Goal: Transaction & Acquisition: Purchase product/service

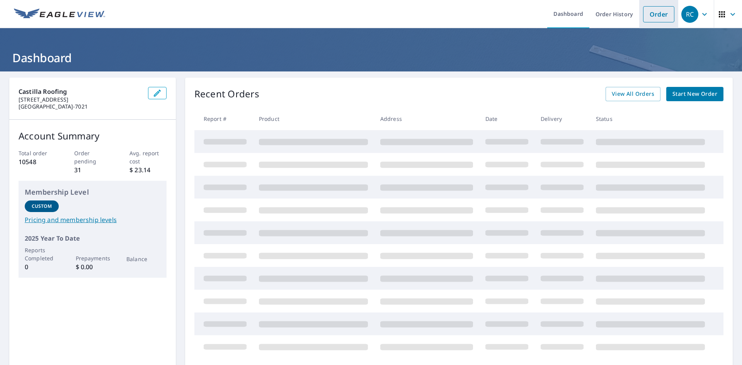
click at [659, 18] on link "Order" at bounding box center [658, 14] width 31 height 16
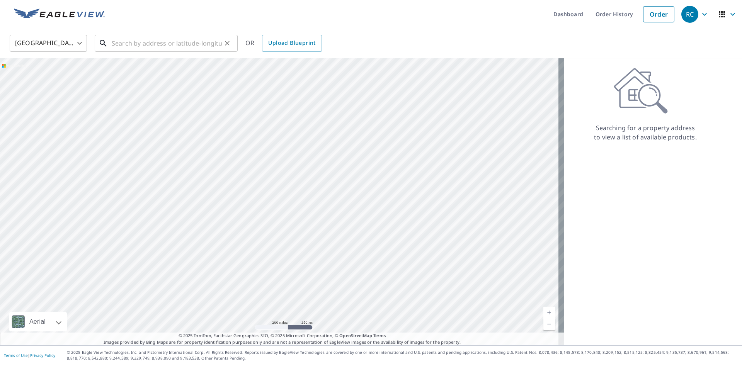
click at [202, 39] on input "text" at bounding box center [167, 43] width 110 height 22
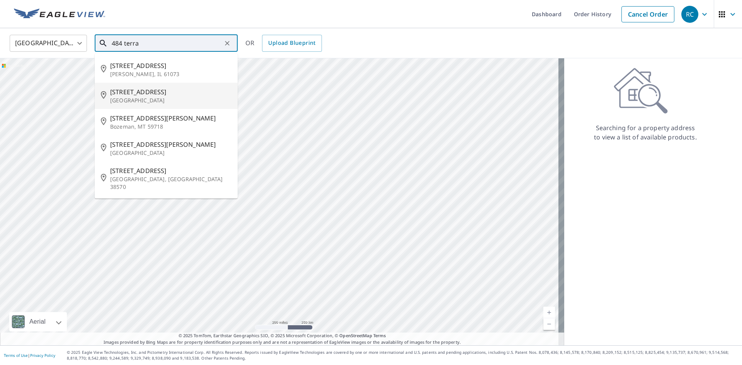
click at [156, 98] on p "[GEOGRAPHIC_DATA]" at bounding box center [170, 101] width 121 height 8
type input "[STREET_ADDRESS]"
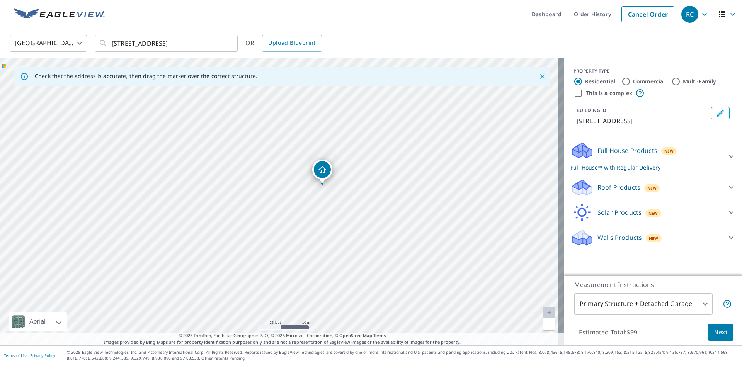
drag, startPoint x: 173, startPoint y: 194, endPoint x: 216, endPoint y: 177, distance: 46.1
click at [216, 177] on div "[STREET_ADDRESS]" at bounding box center [282, 201] width 564 height 287
drag, startPoint x: 392, startPoint y: 173, endPoint x: 375, endPoint y: 198, distance: 29.8
click at [375, 198] on div "[STREET_ADDRESS]" at bounding box center [282, 201] width 564 height 287
click at [687, 184] on div "Roof Products New" at bounding box center [645, 187] width 151 height 18
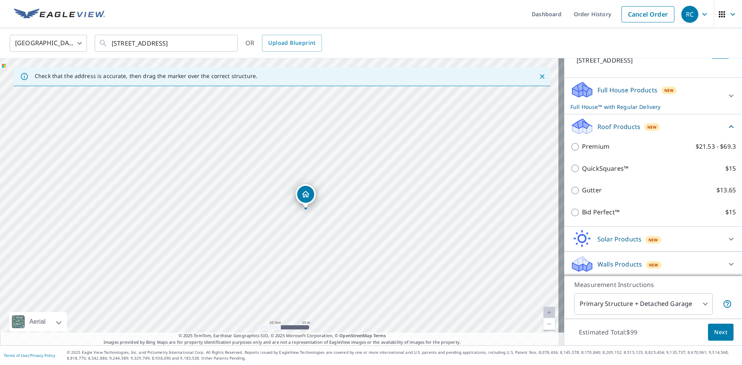
scroll to position [62, 0]
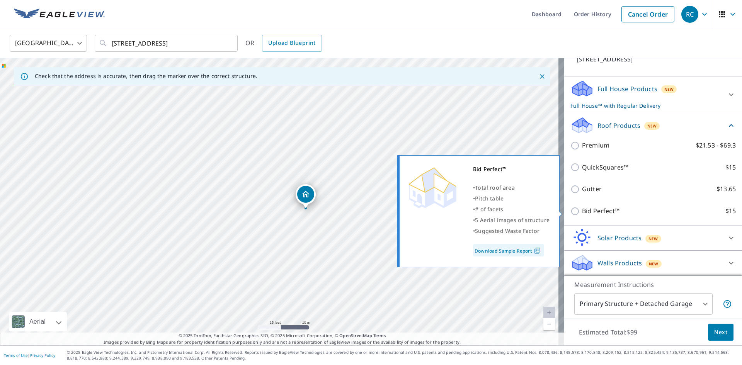
click at [607, 210] on p "Bid Perfect™" at bounding box center [600, 211] width 37 height 10
click at [582, 210] on input "Bid Perfect™ $15" at bounding box center [576, 211] width 12 height 9
checkbox input "true"
checkbox input "false"
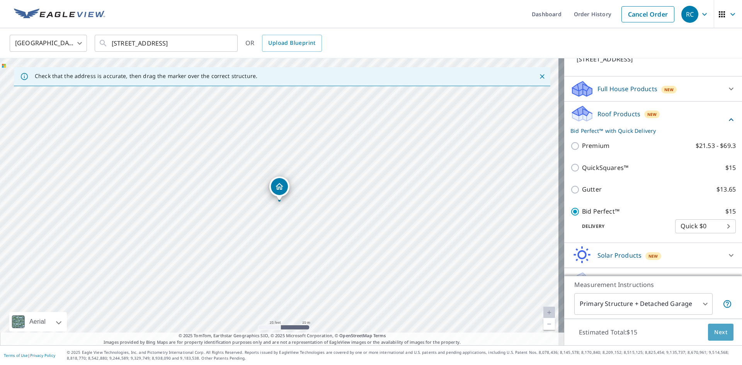
click at [714, 333] on span "Next" at bounding box center [720, 333] width 13 height 10
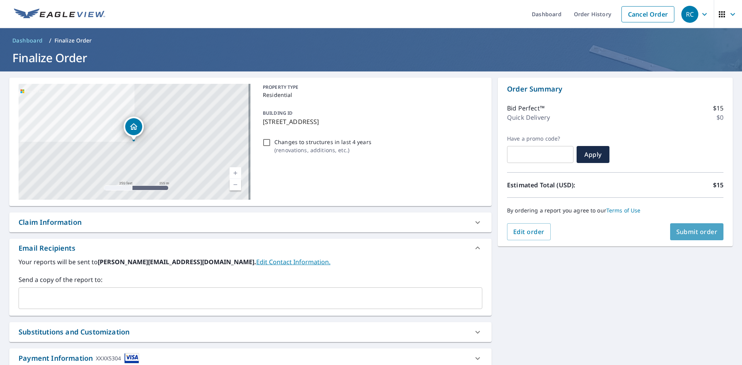
click at [694, 236] on span "Submit order" at bounding box center [696, 232] width 41 height 8
checkbox input "true"
